Goal: Task Accomplishment & Management: Complete application form

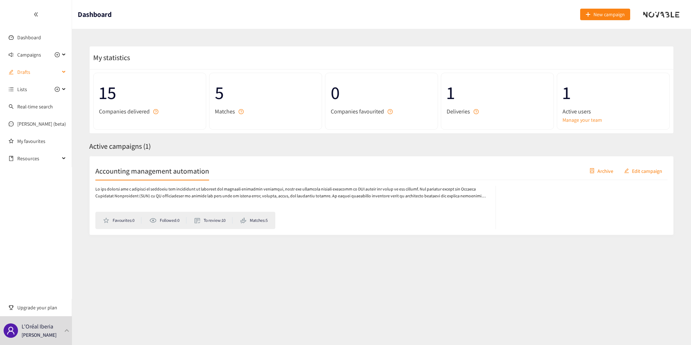
click at [26, 73] on span "Drafts" at bounding box center [38, 72] width 42 height 14
click at [33, 93] on link "CPD - Automation for Furniture Design" at bounding box center [58, 89] width 82 height 6
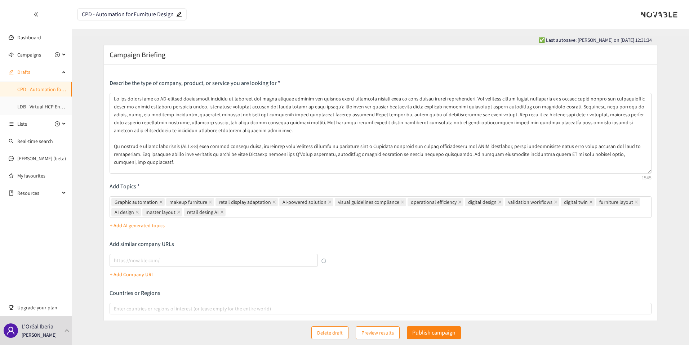
drag, startPoint x: 650, startPoint y: 123, endPoint x: 666, endPoint y: 172, distance: 51.6
click at [666, 172] on form "Campaign Briefing Describe the type of company, product, or service you are loo…" at bounding box center [380, 230] width 617 height 371
click at [38, 106] on link "LDB - Virtual HCP Engagement" at bounding box center [49, 106] width 64 height 6
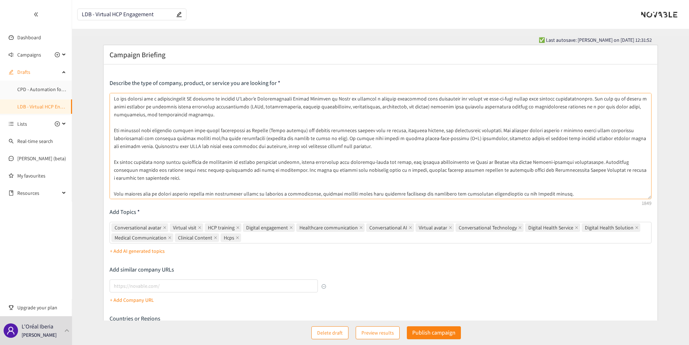
drag, startPoint x: 648, startPoint y: 123, endPoint x: 638, endPoint y: 198, distance: 75.9
click at [638, 198] on textarea at bounding box center [380, 146] width 542 height 106
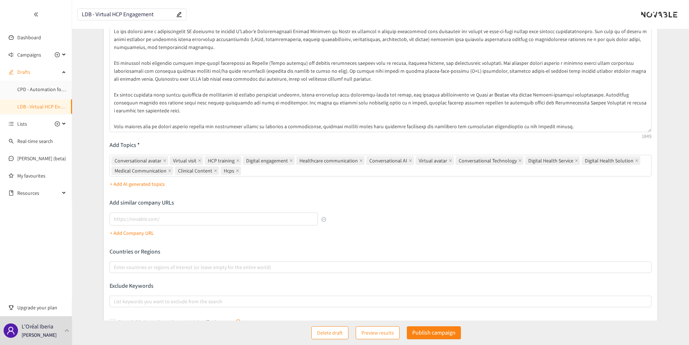
scroll to position [68, 0]
click at [178, 261] on div "Enter countries or regions of interest (or leave empty for the entire world)" at bounding box center [380, 267] width 542 height 12
click at [115, 263] on input "Enter countries or regions of interest (or leave empty for the entire world)" at bounding box center [114, 267] width 1 height 9
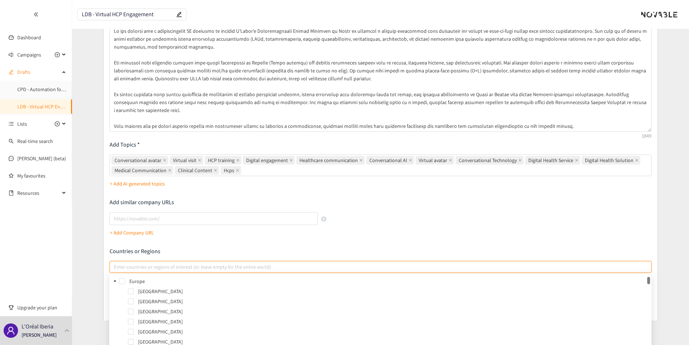
click at [118, 281] on span at bounding box center [115, 281] width 9 height 9
click at [123, 282] on span at bounding box center [122, 281] width 6 height 6
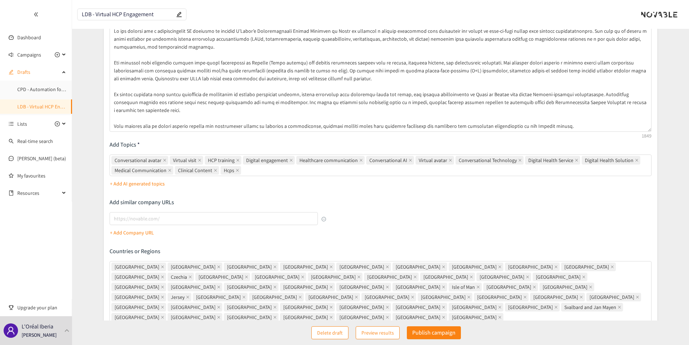
click at [92, 271] on form "Campaign Briefing Describe the type of company, product, or service you are loo…" at bounding box center [380, 200] width 617 height 447
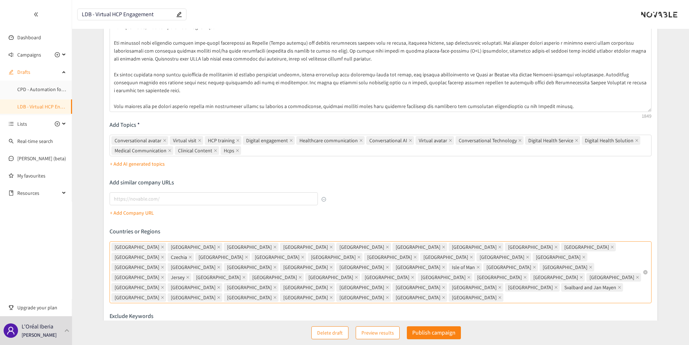
scroll to position [90, 0]
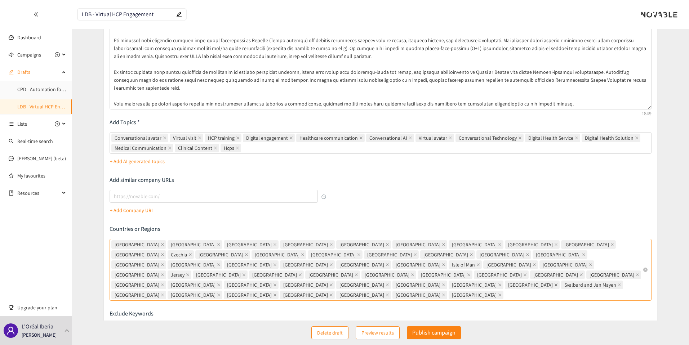
click at [554, 283] on icon "close" at bounding box center [556, 285] width 4 height 4
click at [505, 291] on input "[GEOGRAPHIC_DATA] [GEOGRAPHIC_DATA] [GEOGRAPHIC_DATA] [GEOGRAPHIC_DATA] [GEOGRA…" at bounding box center [505, 295] width 1 height 9
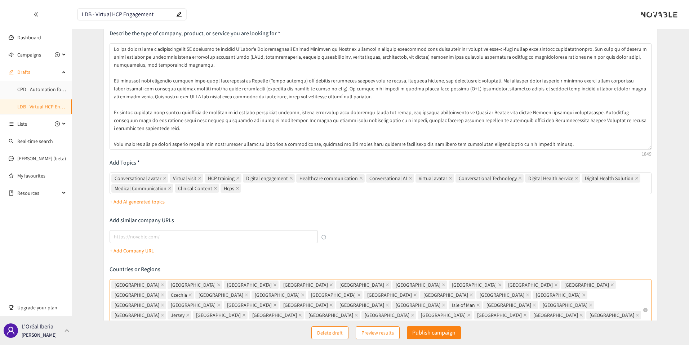
scroll to position [52, 0]
